Goal: Obtain resource: Download file/media

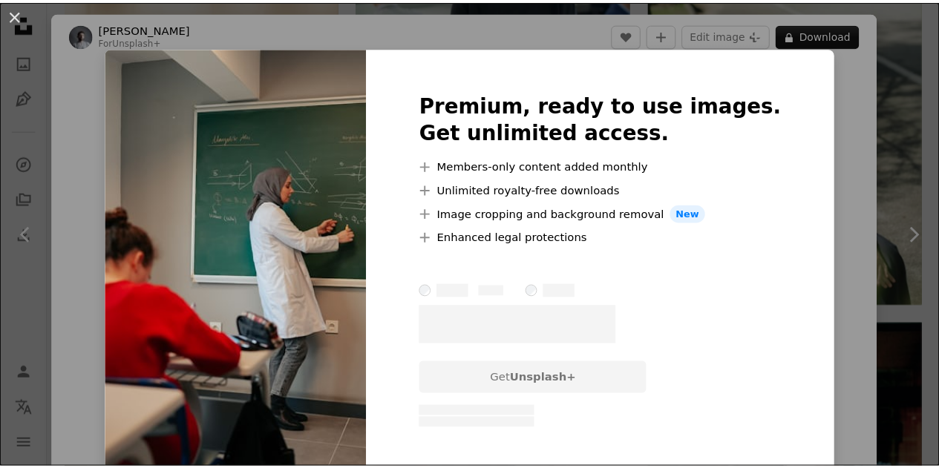
scroll to position [371, 0]
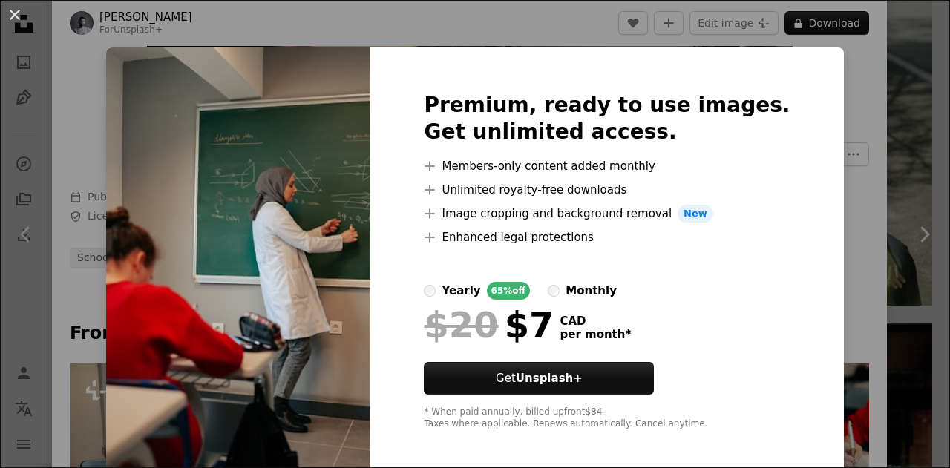
click at [853, 72] on div "An X shape Premium, ready to use images. Get unlimited access. A plus sign Memb…" at bounding box center [475, 234] width 950 height 468
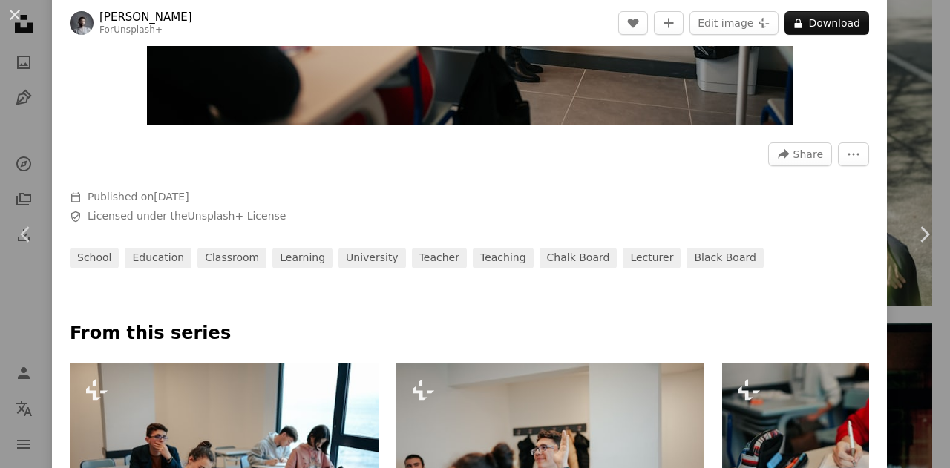
click at [900, 95] on div "An X shape Chevron left Chevron right Yunus Tuğ For Unsplash+ A heart A plus si…" at bounding box center [475, 234] width 950 height 468
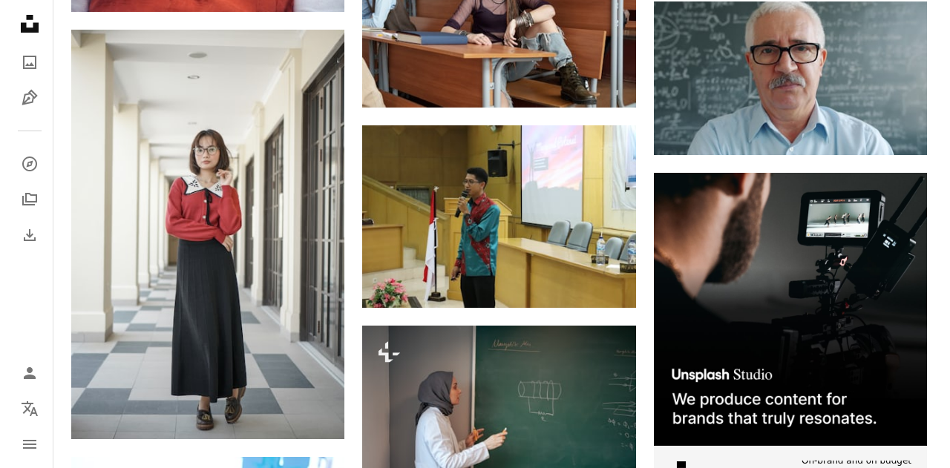
scroll to position [5119, 0]
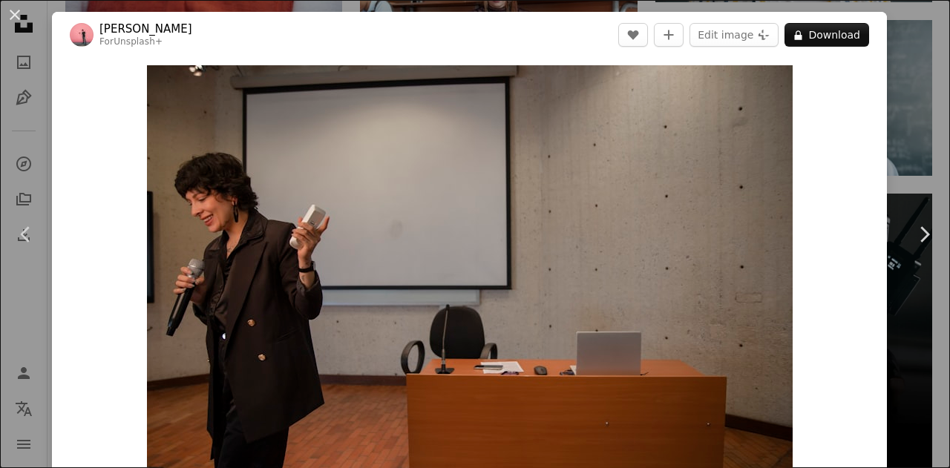
click at [913, 168] on link "Chevron right" at bounding box center [924, 234] width 52 height 142
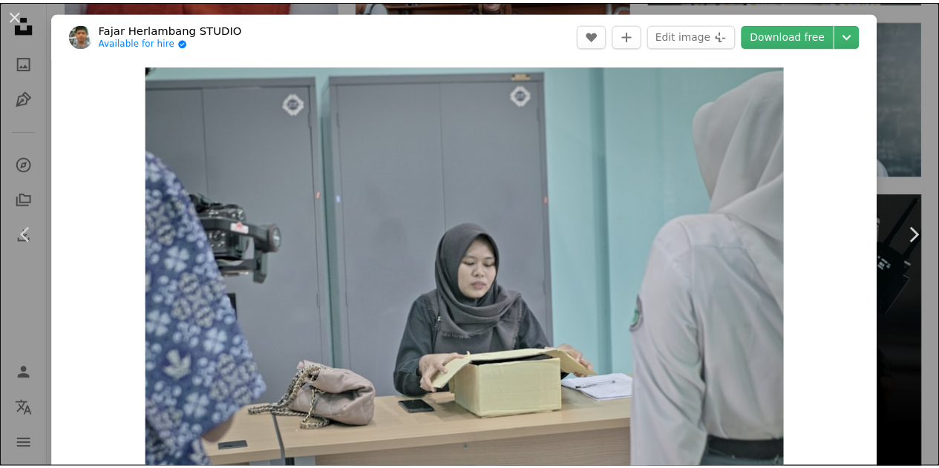
scroll to position [74, 0]
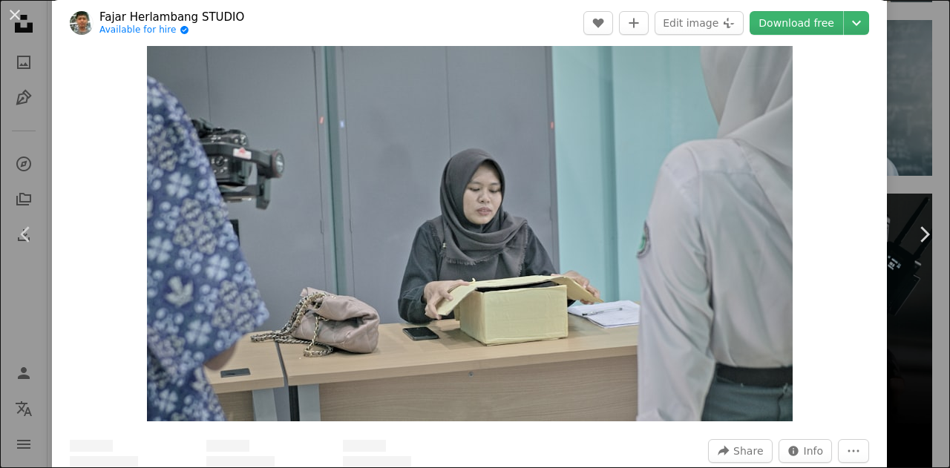
click at [901, 61] on div "An X shape Chevron left Chevron right Fajar Herlambang STUDIO Available for hir…" at bounding box center [475, 234] width 950 height 468
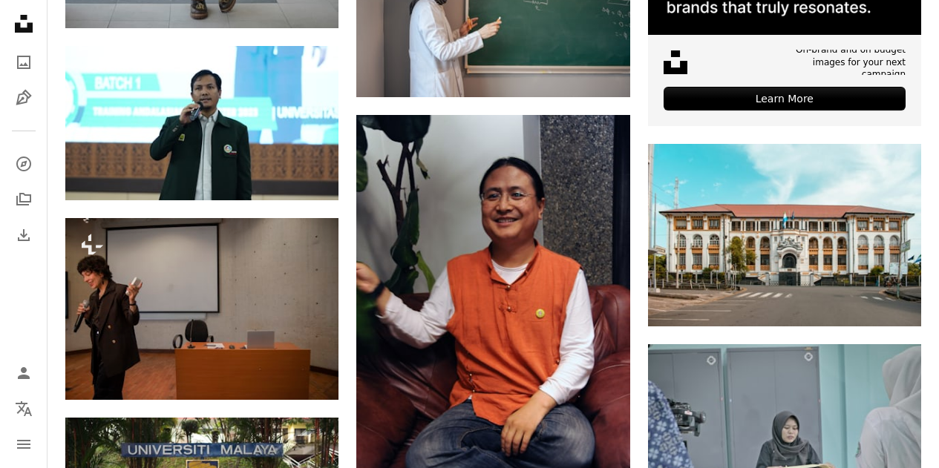
scroll to position [5639, 0]
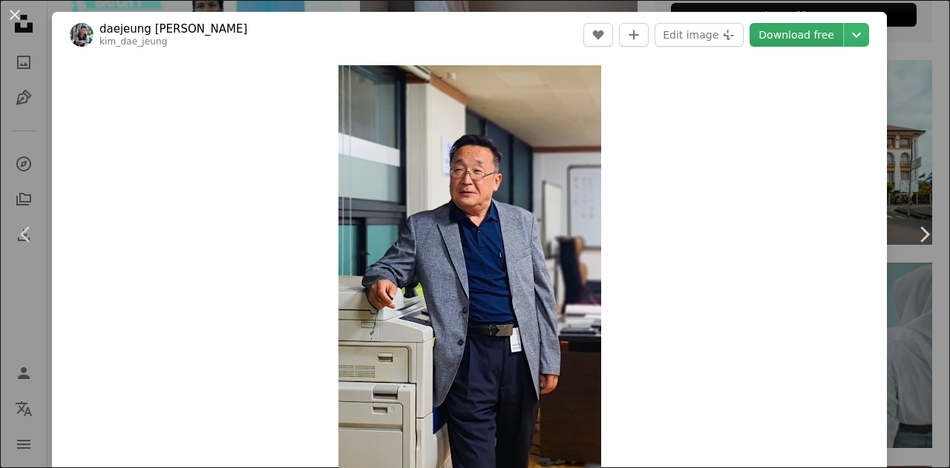
click at [802, 37] on link "Download free" at bounding box center [795, 35] width 93 height 24
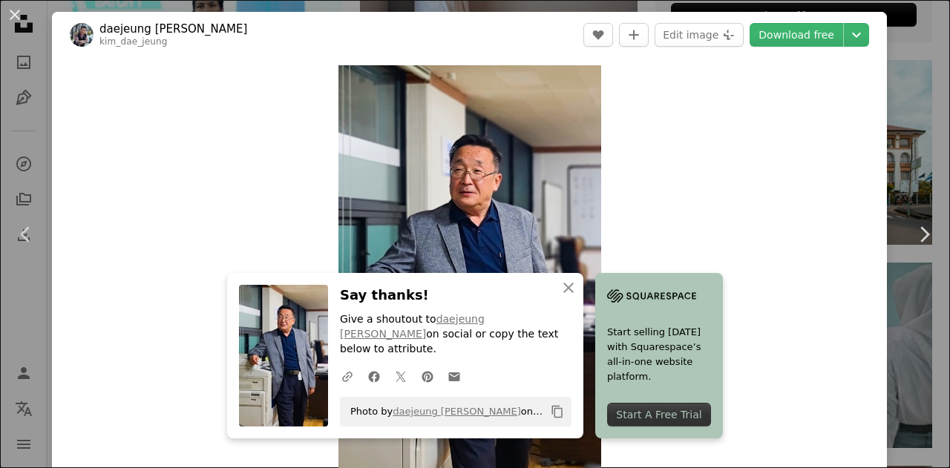
click at [895, 43] on div "An X shape Chevron left Chevron right daejeung [PERSON_NAME] A heart A plus sig…" at bounding box center [475, 234] width 950 height 468
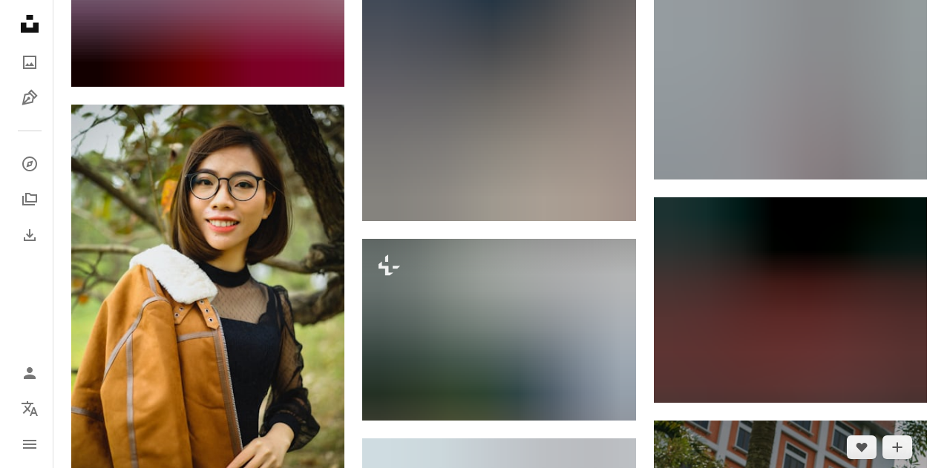
scroll to position [8384, 0]
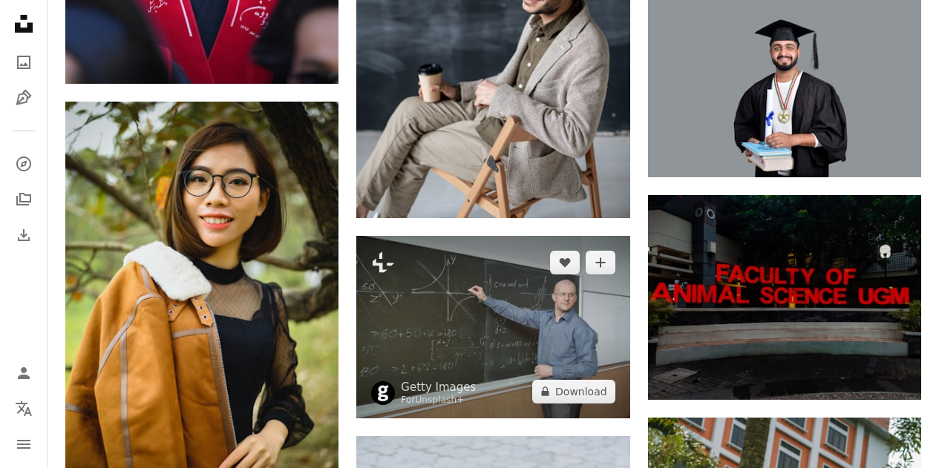
click at [572, 236] on img at bounding box center [492, 327] width 273 height 183
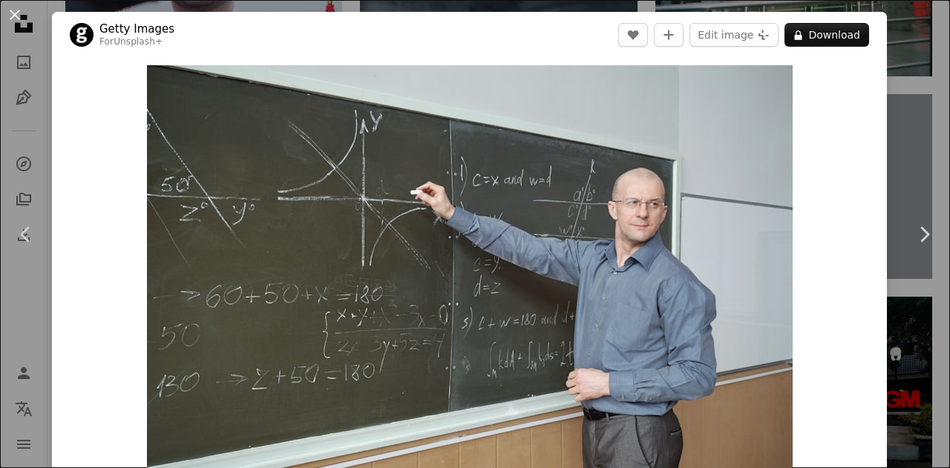
click at [912, 128] on div "An X shape Chevron left Chevron right Getty Images For Unsplash+ A heart A plus…" at bounding box center [475, 234] width 950 height 468
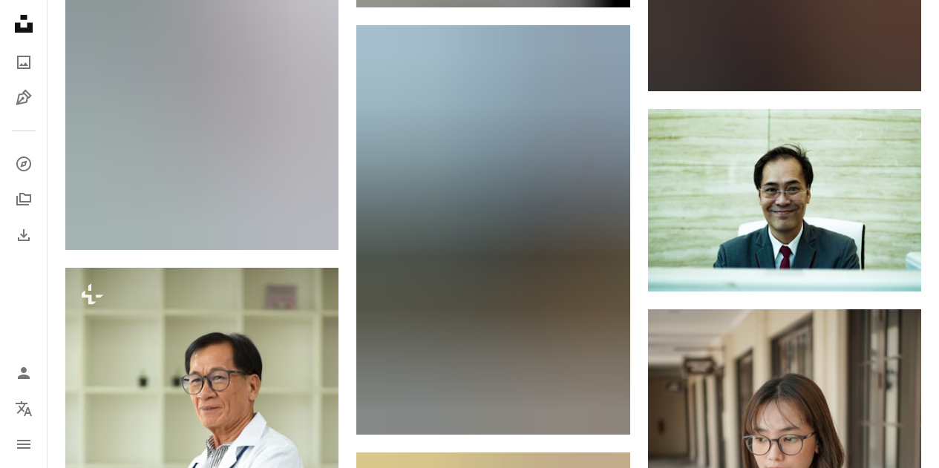
scroll to position [9793, 0]
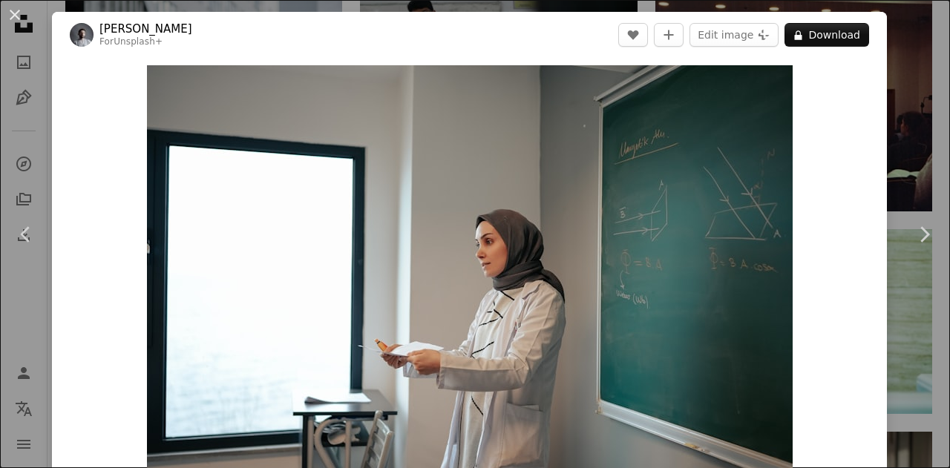
click at [888, 306] on div "An X shape Chevron left Chevron right Yunus Tuğ For Unsplash+ A heart A plus si…" at bounding box center [475, 234] width 950 height 468
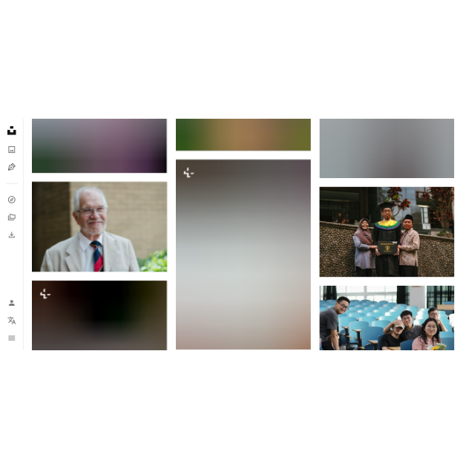
scroll to position [12242, 0]
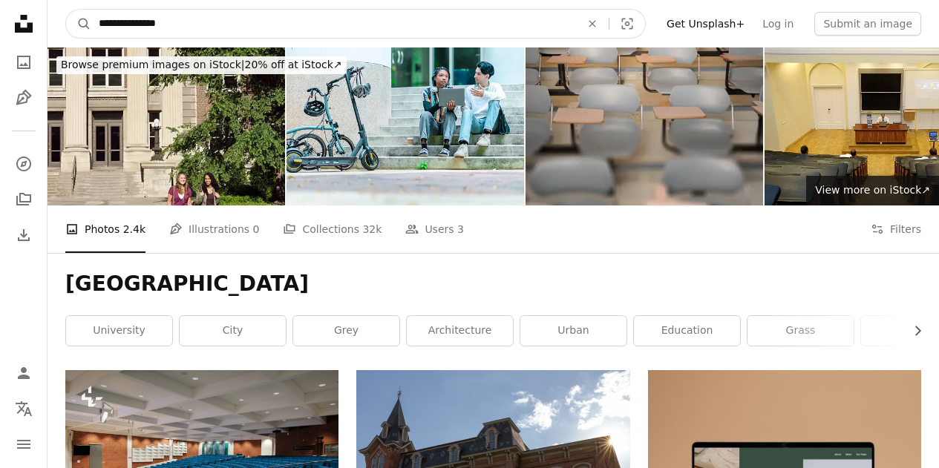
click at [231, 30] on input "**********" at bounding box center [333, 24] width 484 height 28
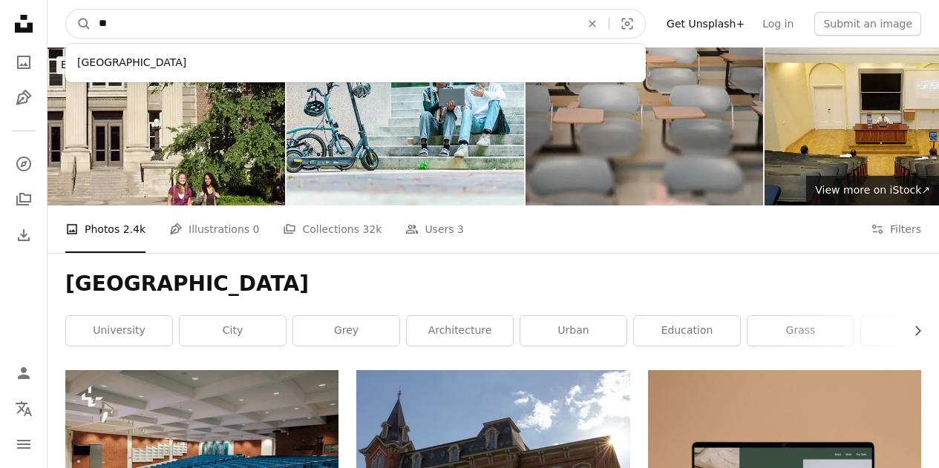
type input "*"
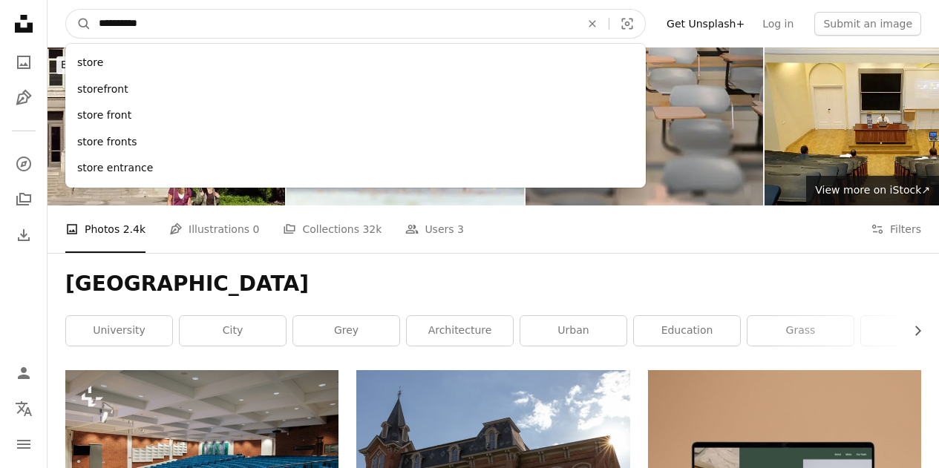
type input "**********"
click button "A magnifying glass" at bounding box center [78, 24] width 25 height 28
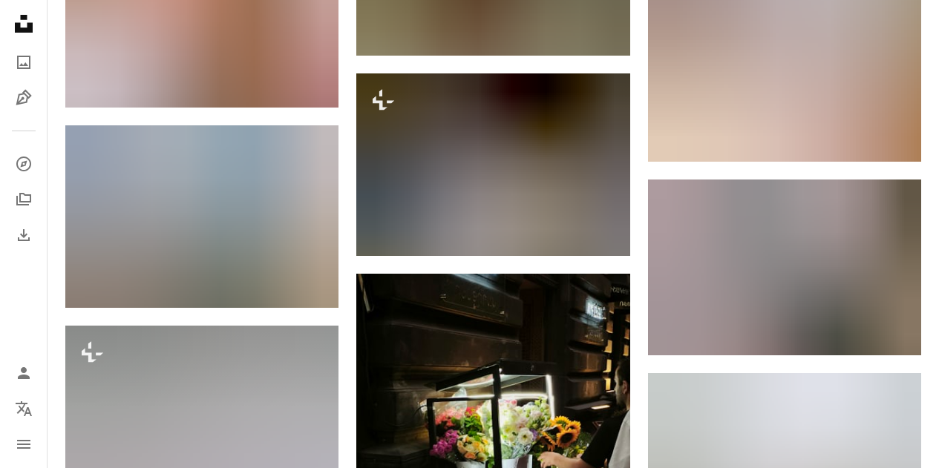
scroll to position [1335, 0]
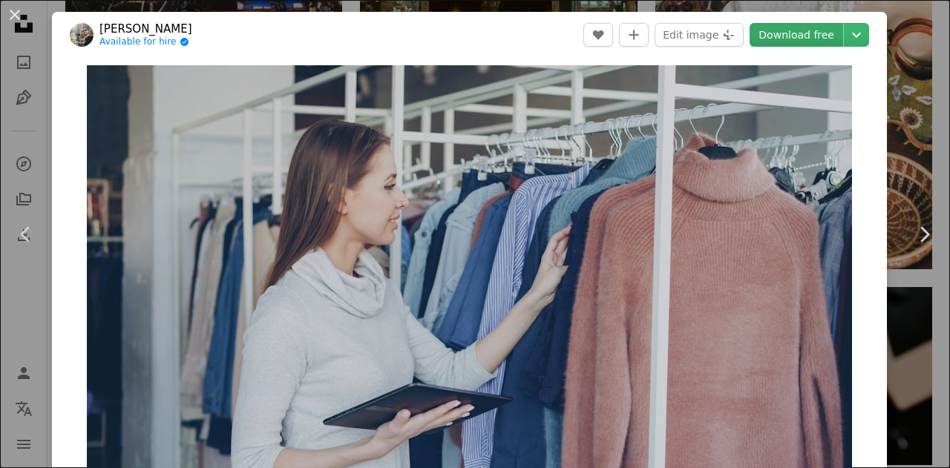
click at [773, 35] on link "Download free" at bounding box center [795, 35] width 93 height 24
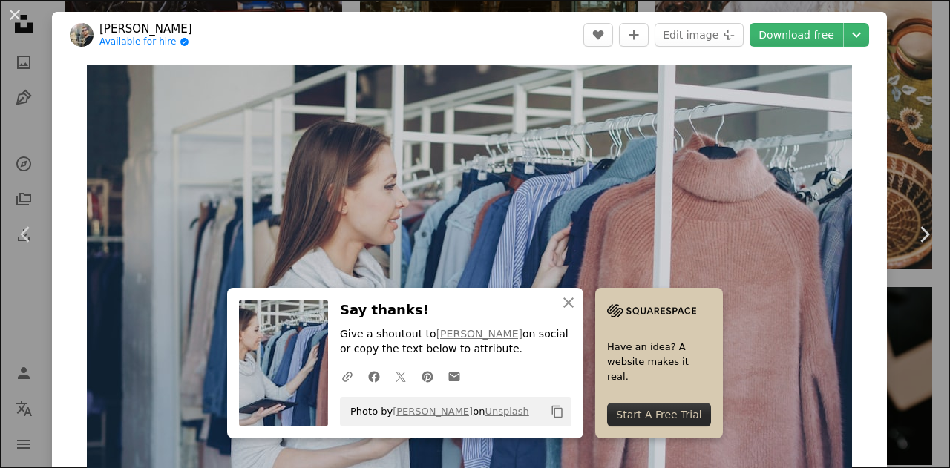
click at [901, 106] on div "An X shape Chevron left Chevron right [PERSON_NAME] Available for hire A checkm…" at bounding box center [475, 234] width 950 height 468
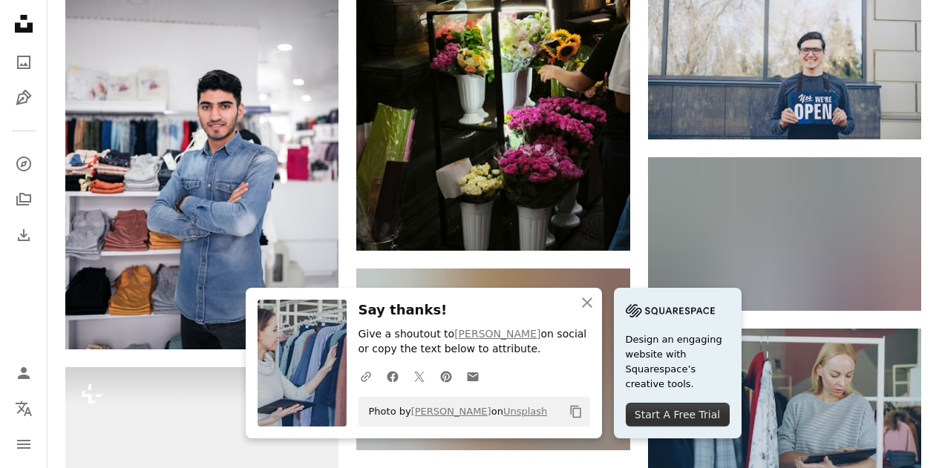
scroll to position [1855, 0]
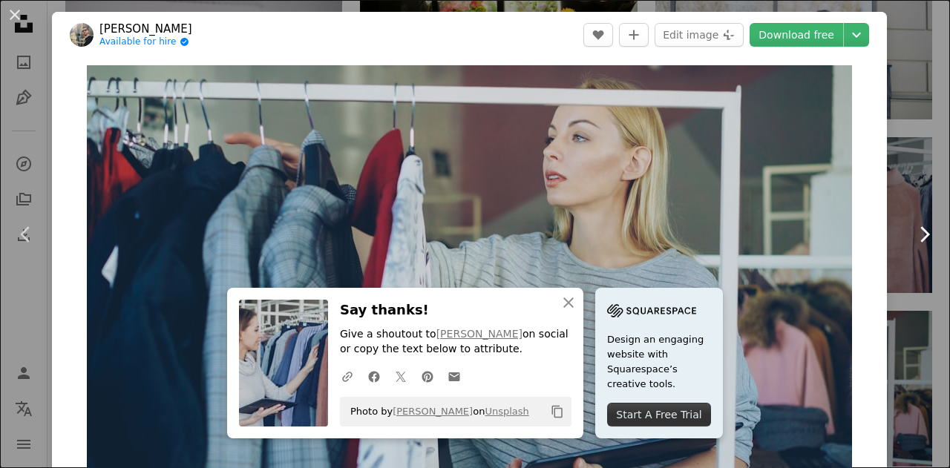
click at [902, 208] on link "Chevron right" at bounding box center [924, 234] width 52 height 142
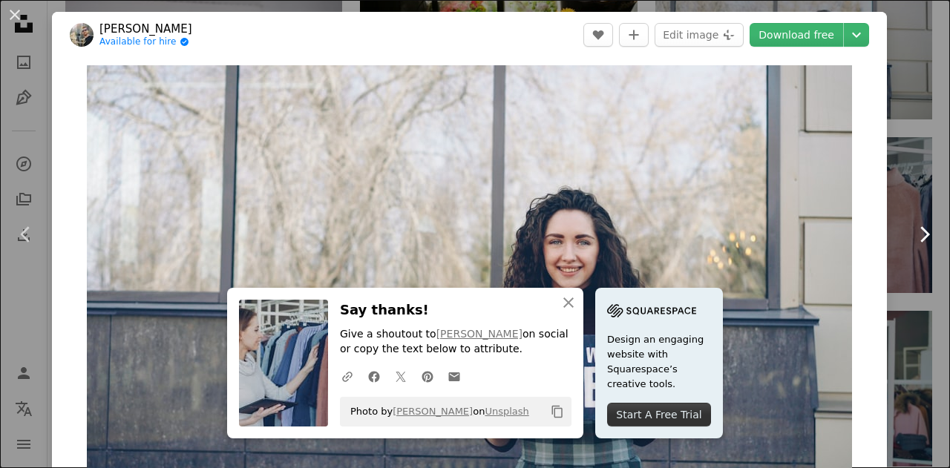
click at [910, 180] on link "Chevron right" at bounding box center [924, 234] width 52 height 142
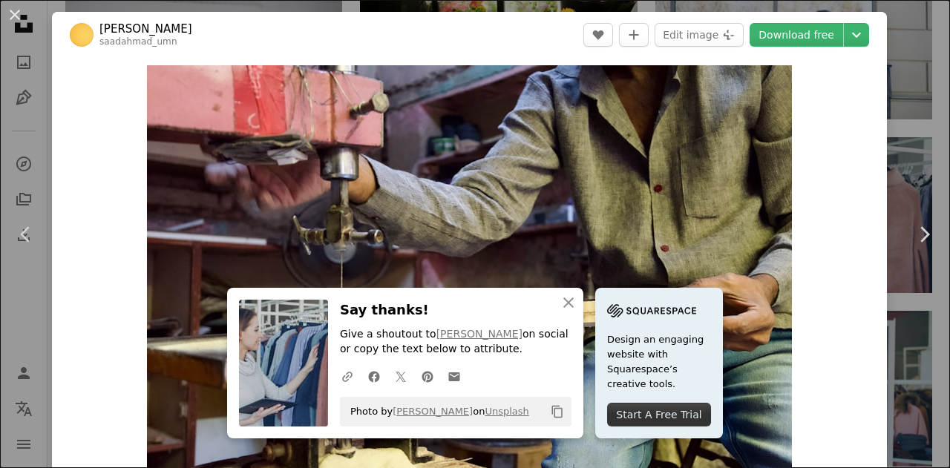
click at [911, 26] on div "An X shape Chevron left Chevron right [PERSON_NAME] A heart A plus sign Edit im…" at bounding box center [475, 234] width 950 height 468
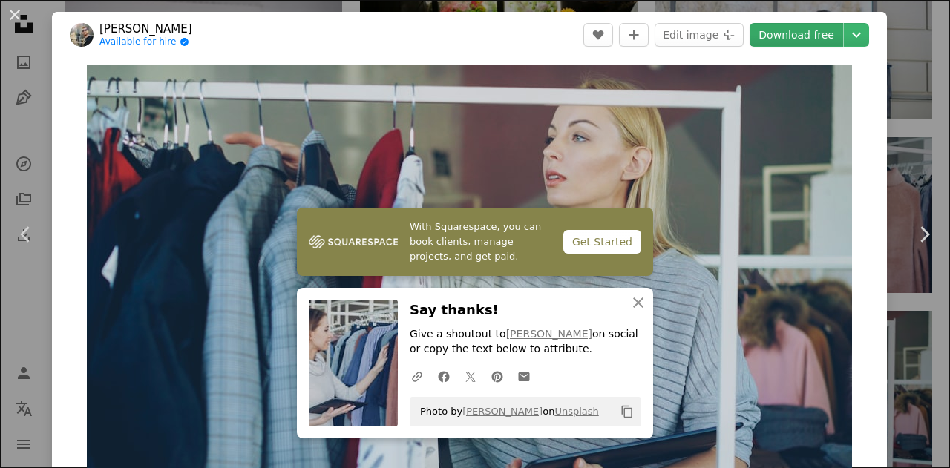
click at [801, 33] on link "Download free" at bounding box center [795, 35] width 93 height 24
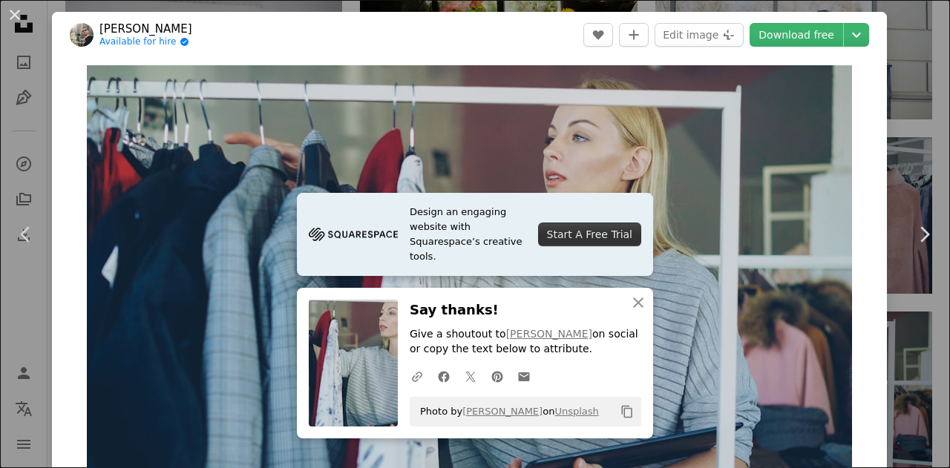
click at [892, 116] on div "An X shape Chevron left Chevron right [PERSON_NAME] Available for hire A checkm…" at bounding box center [475, 234] width 950 height 468
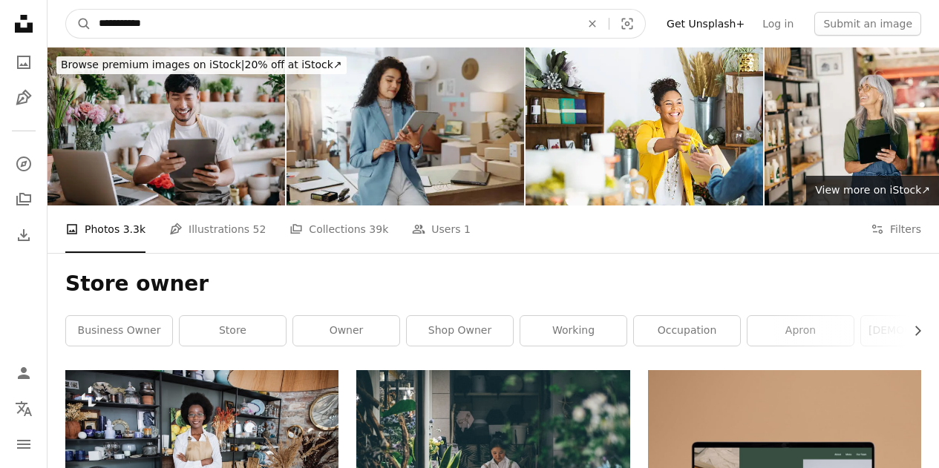
drag, startPoint x: 207, startPoint y: 19, endPoint x: 61, endPoint y: 30, distance: 146.5
click at [61, 30] on nav "**********" at bounding box center [492, 23] width 891 height 47
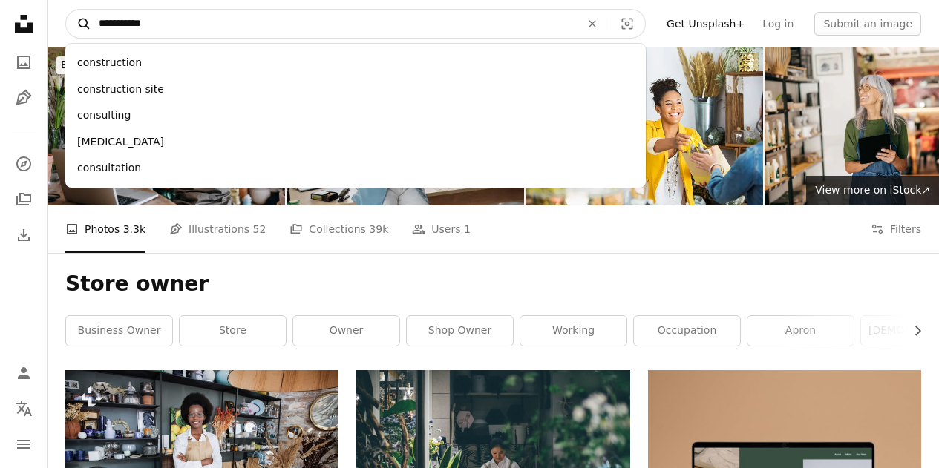
type input "**********"
click button "A magnifying glass" at bounding box center [78, 24] width 25 height 28
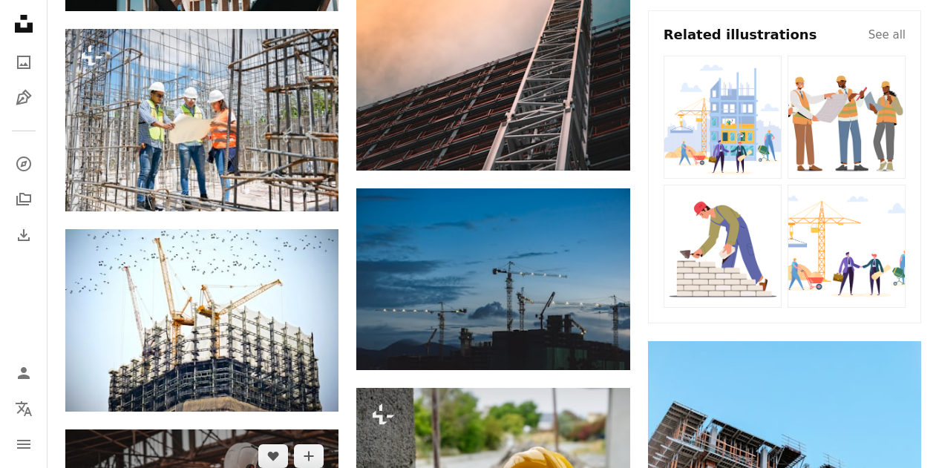
scroll to position [519, 0]
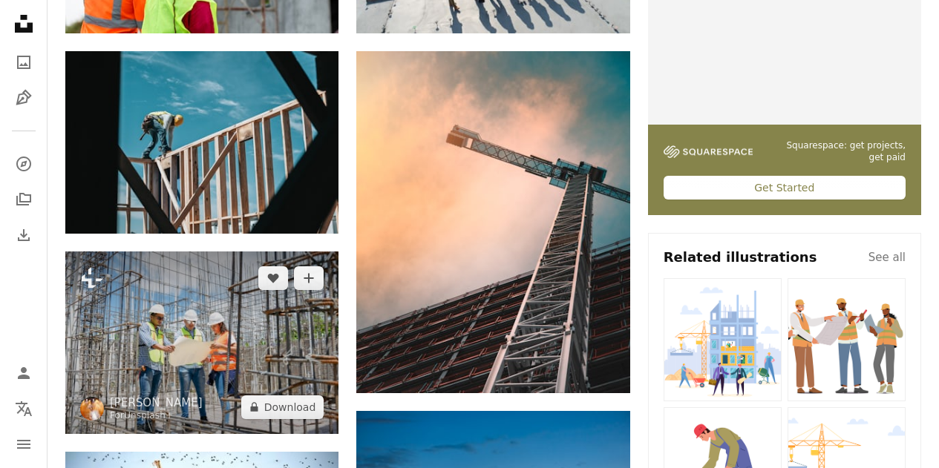
click at [282, 252] on img at bounding box center [201, 343] width 273 height 183
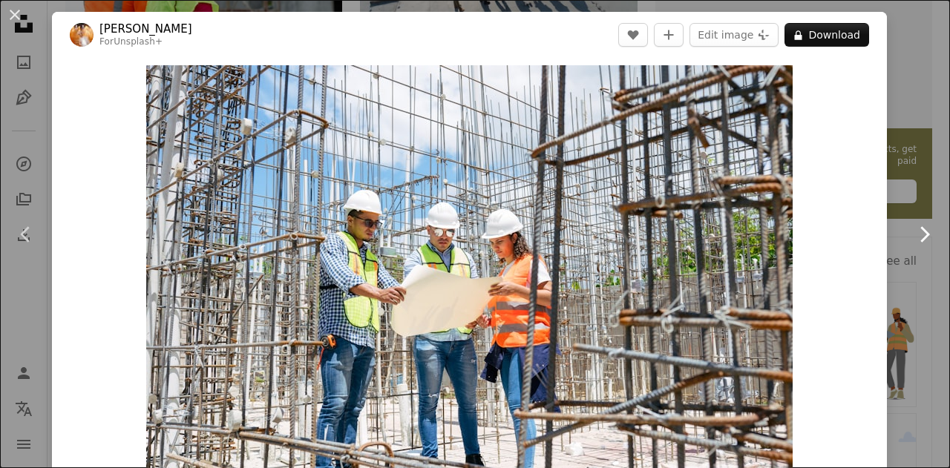
click at [921, 171] on link "Chevron right" at bounding box center [924, 234] width 52 height 142
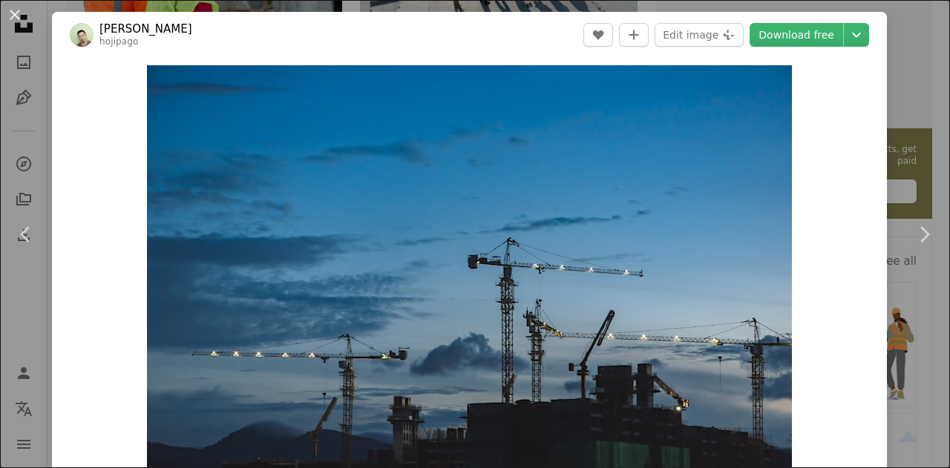
click at [916, 114] on div "An X shape Chevron left Chevron right [PERSON_NAME] hojipago A heart A plus sig…" at bounding box center [475, 234] width 950 height 468
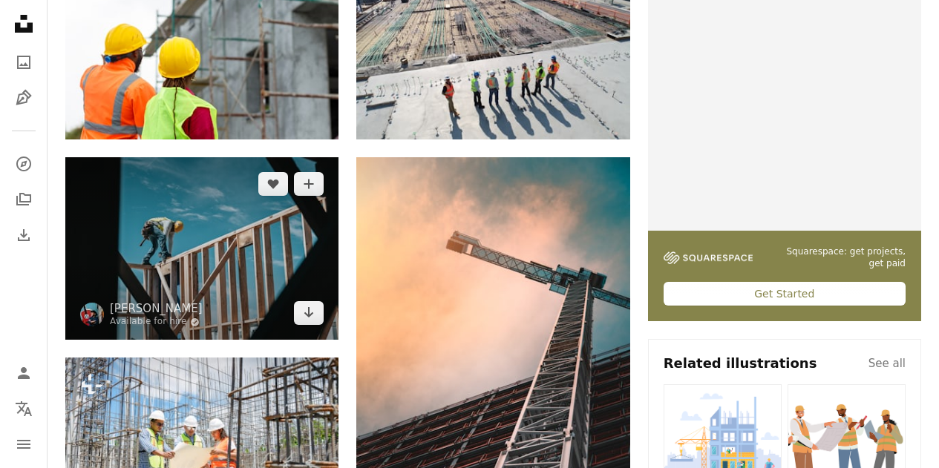
scroll to position [297, 0]
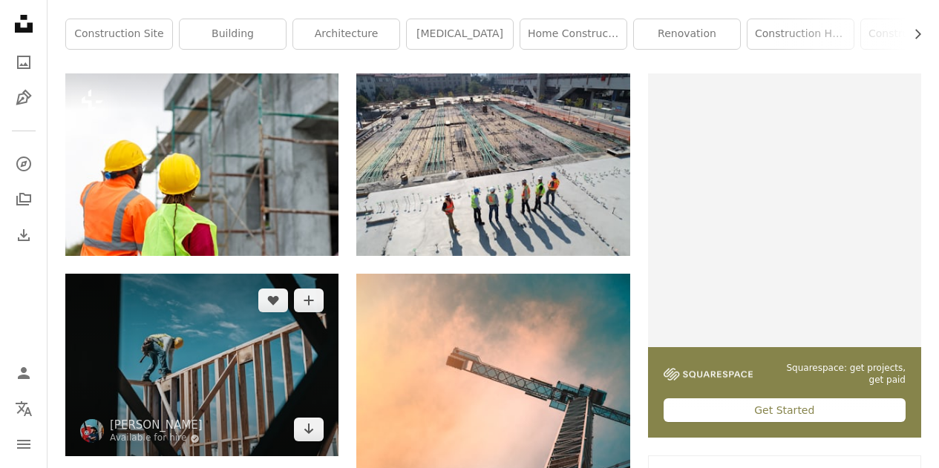
click at [283, 274] on img at bounding box center [201, 365] width 273 height 183
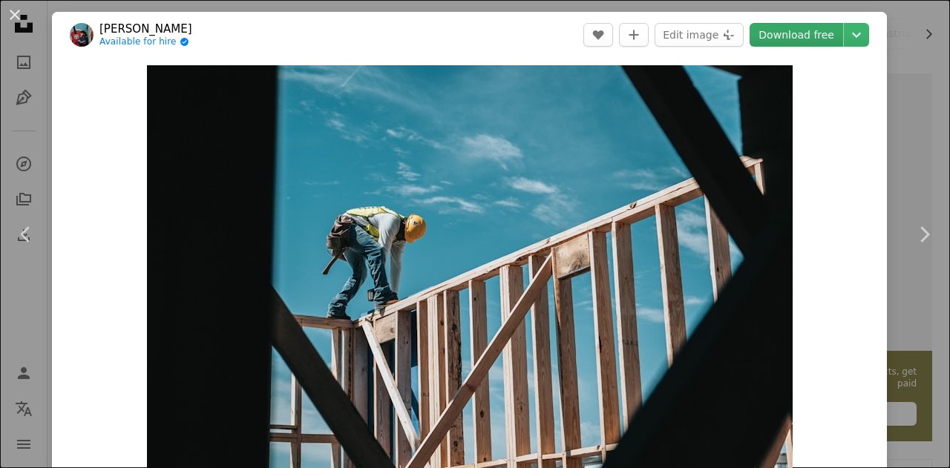
click at [795, 33] on link "Download free" at bounding box center [795, 35] width 93 height 24
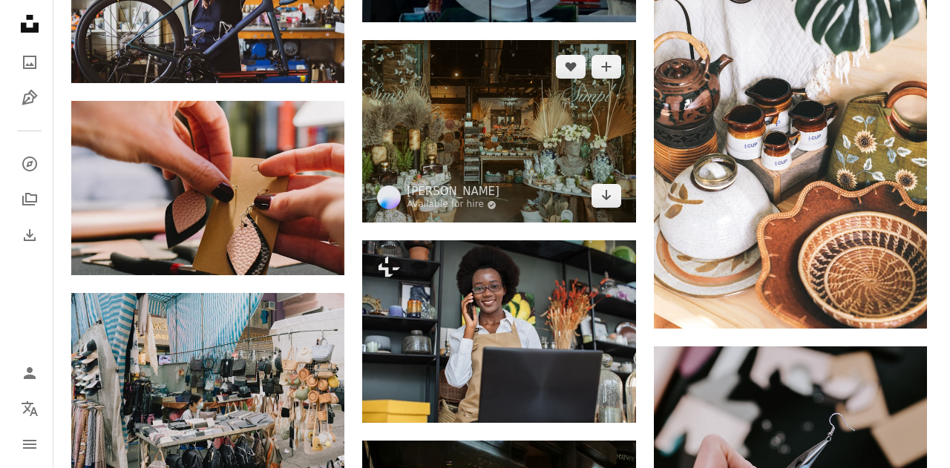
scroll to position [1335, 0]
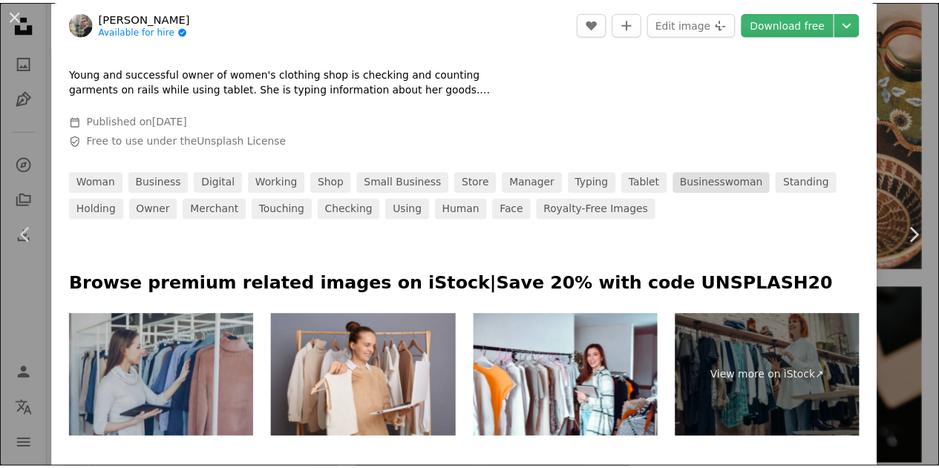
scroll to position [519, 0]
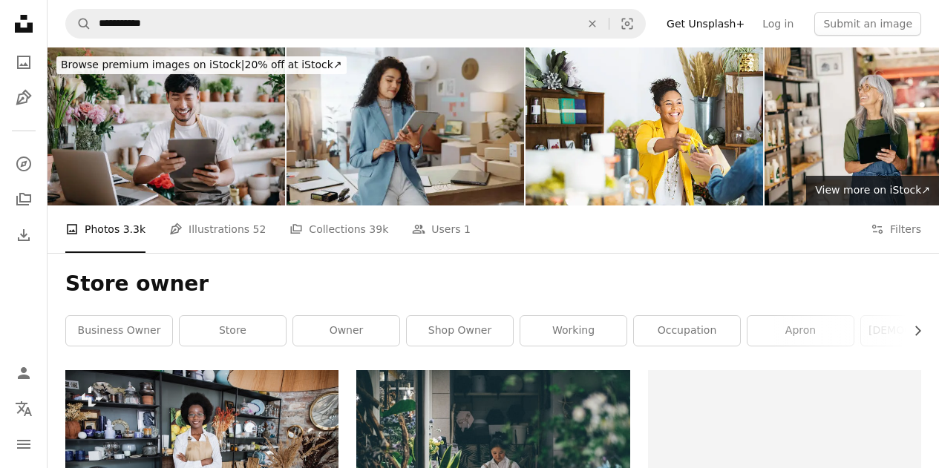
scroll to position [1335, 0]
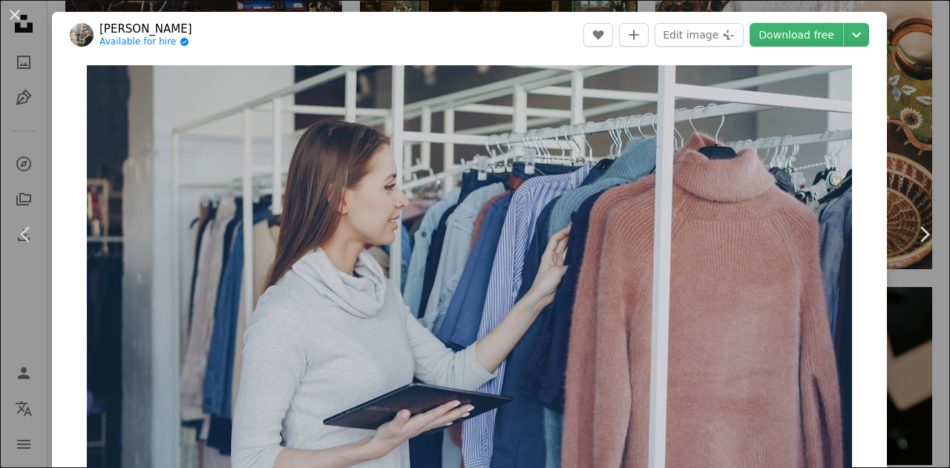
click at [896, 134] on div "An X shape Chevron left Chevron right [PERSON_NAME] Available for hire A checkm…" at bounding box center [475, 234] width 950 height 468
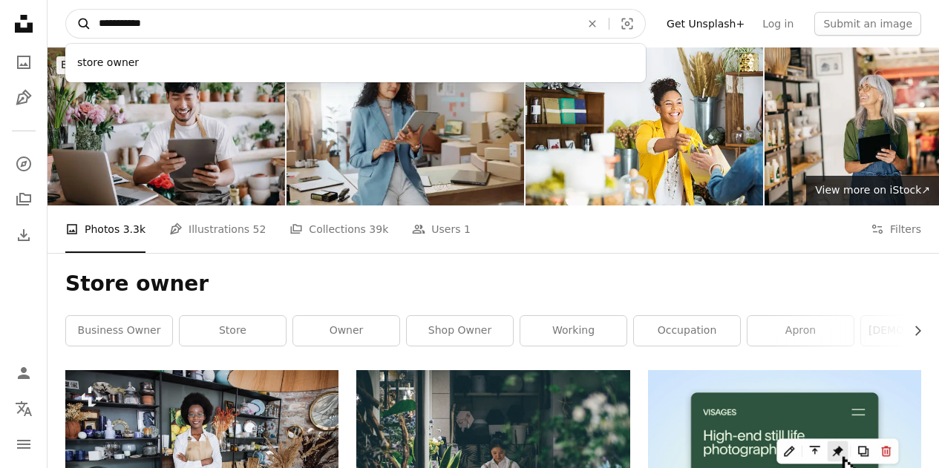
drag, startPoint x: 165, startPoint y: 16, endPoint x: 70, endPoint y: 35, distance: 96.8
click at [70, 35] on form "**********" at bounding box center [355, 24] width 580 height 30
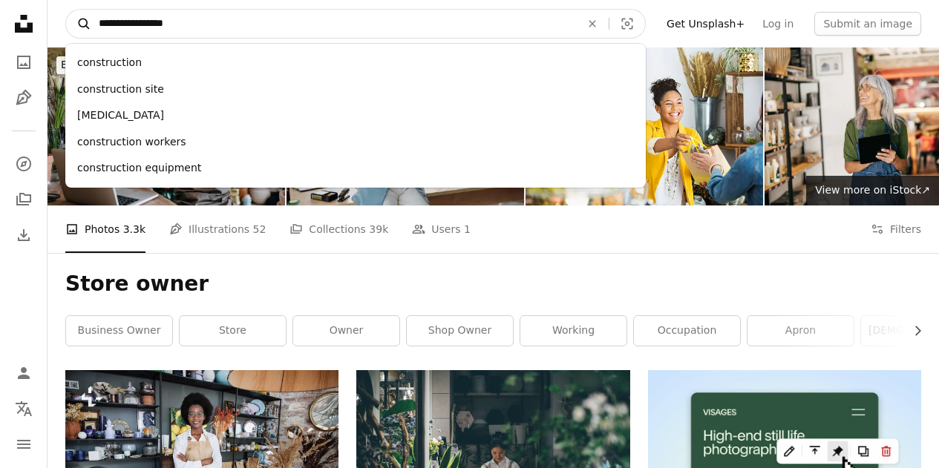
type input "**********"
click button "A magnifying glass" at bounding box center [78, 24] width 25 height 28
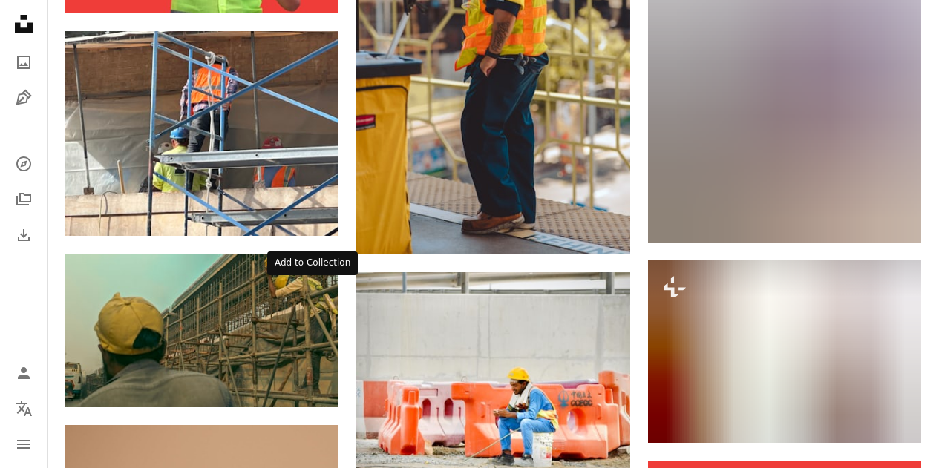
scroll to position [2300, 0]
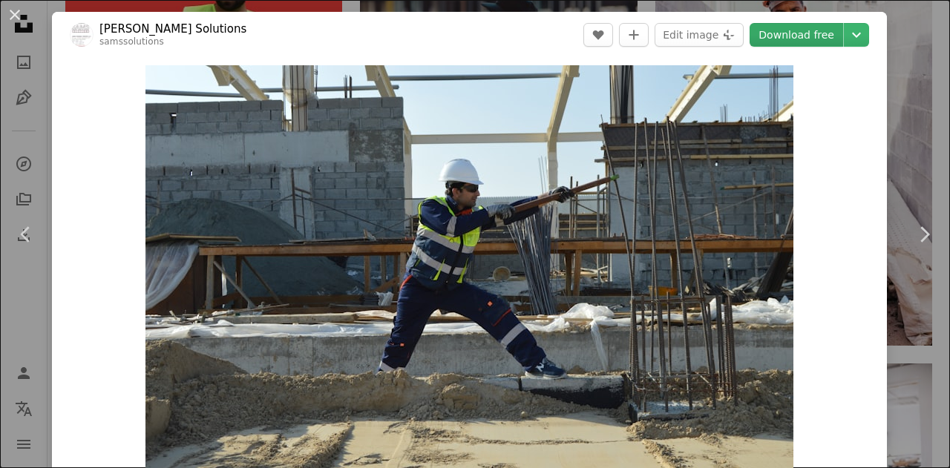
click at [797, 33] on link "Download free" at bounding box center [795, 35] width 93 height 24
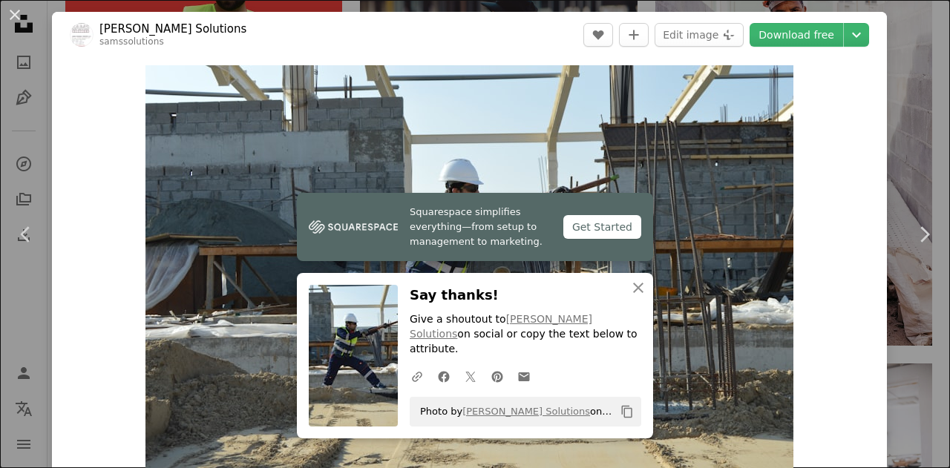
click at [912, 161] on div "An X shape Chevron left Chevron right [PERSON_NAME] Solutions samssolutions A h…" at bounding box center [475, 234] width 950 height 468
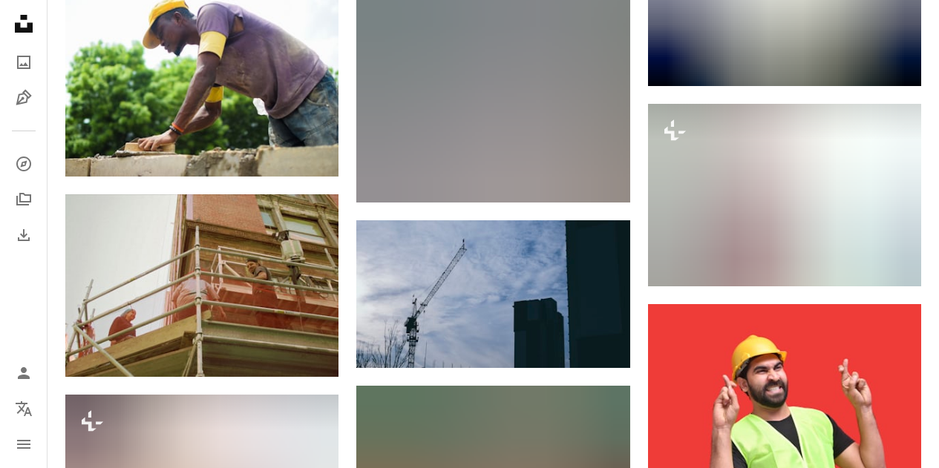
scroll to position [8235, 0]
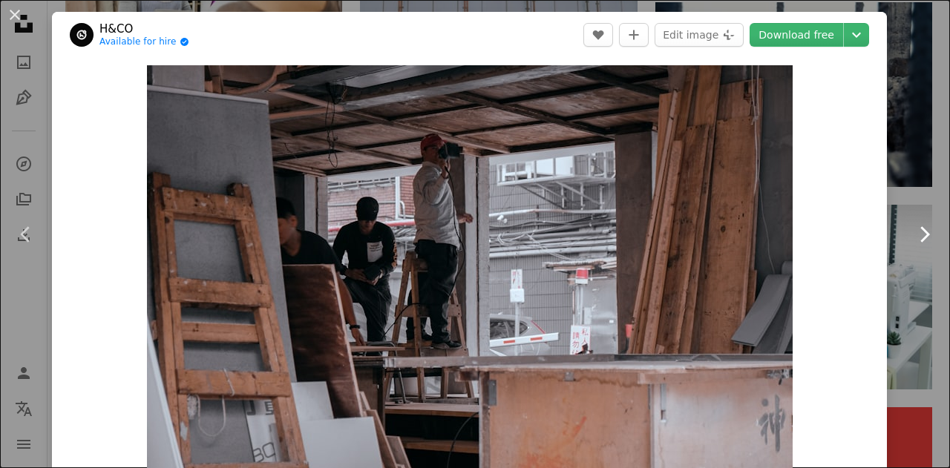
click at [902, 280] on link "Chevron right" at bounding box center [924, 234] width 52 height 142
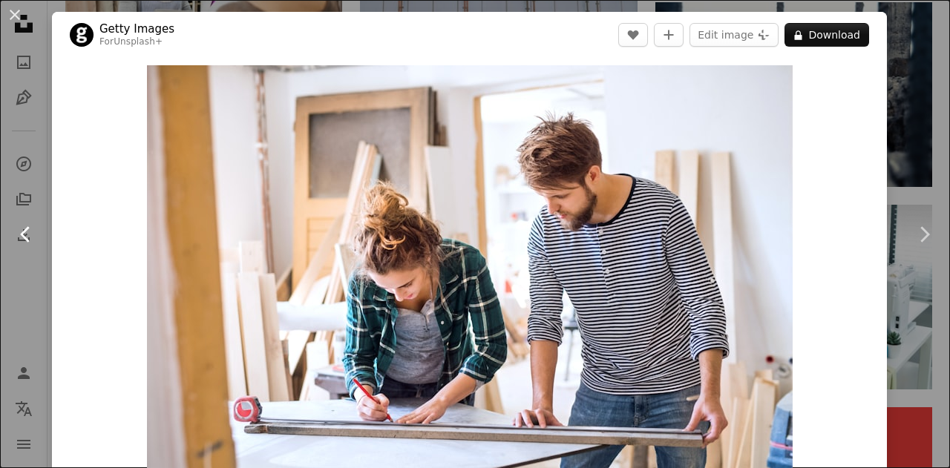
click at [19, 237] on icon "Chevron left" at bounding box center [26, 235] width 24 height 24
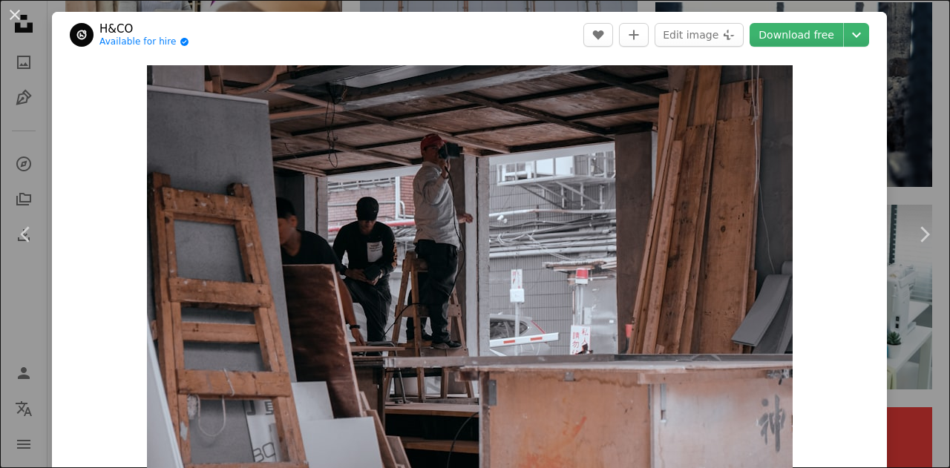
click at [910, 125] on div "An X shape Chevron left Chevron right H&CO Available for hire A checkmark insid…" at bounding box center [475, 234] width 950 height 468
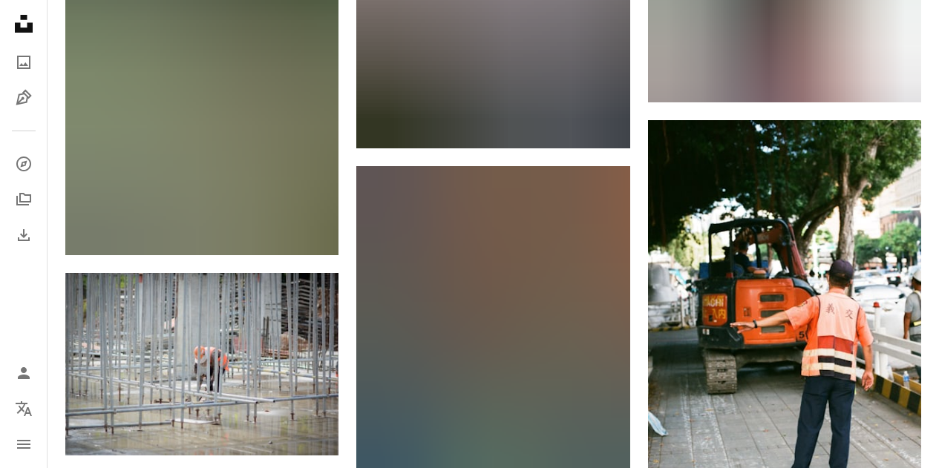
scroll to position [10832, 0]
